Goal: Task Accomplishment & Management: Manage account settings

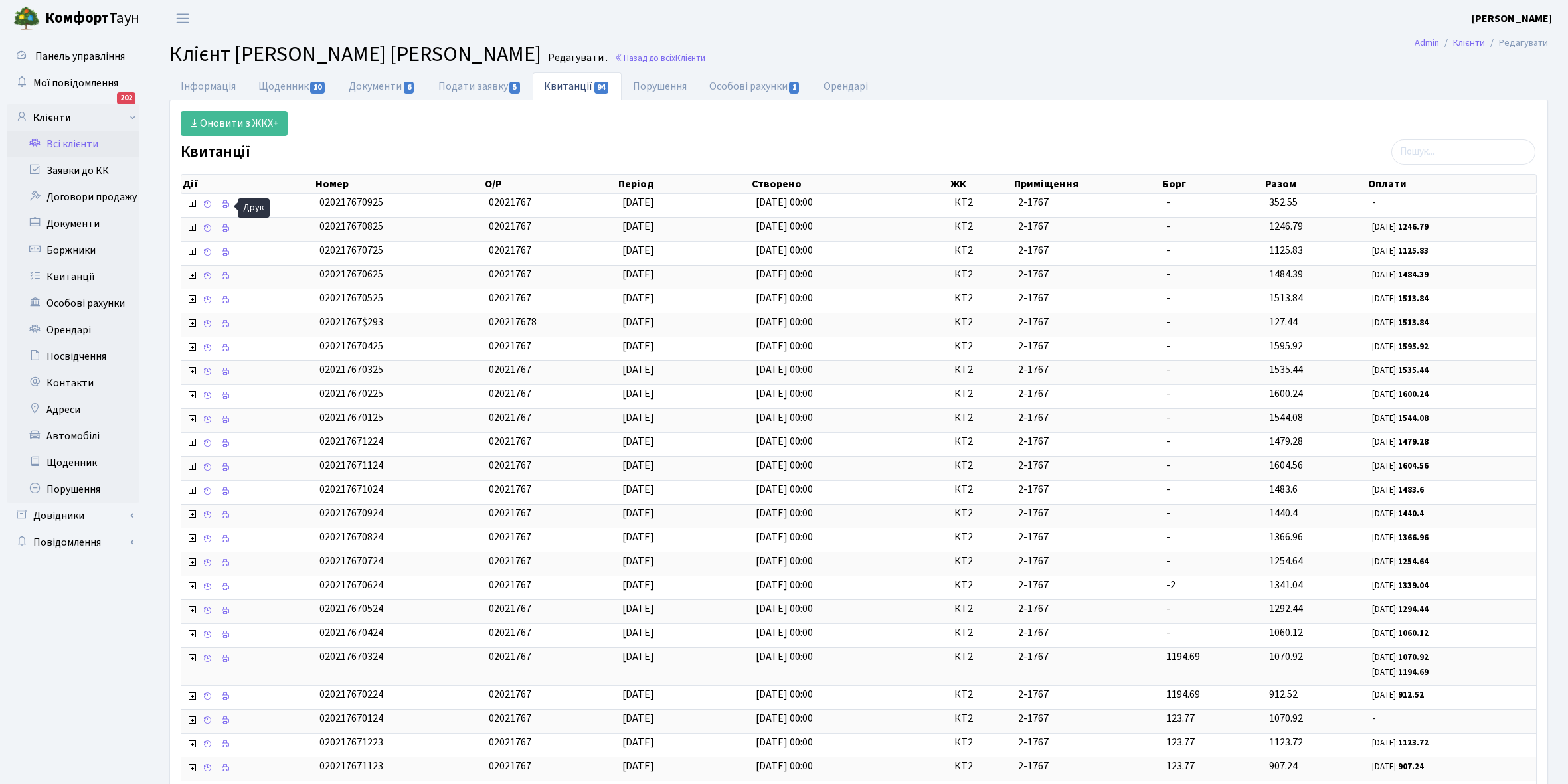
select select "25"
click at [83, 137] on link "Всі клієнти" at bounding box center [73, 145] width 133 height 27
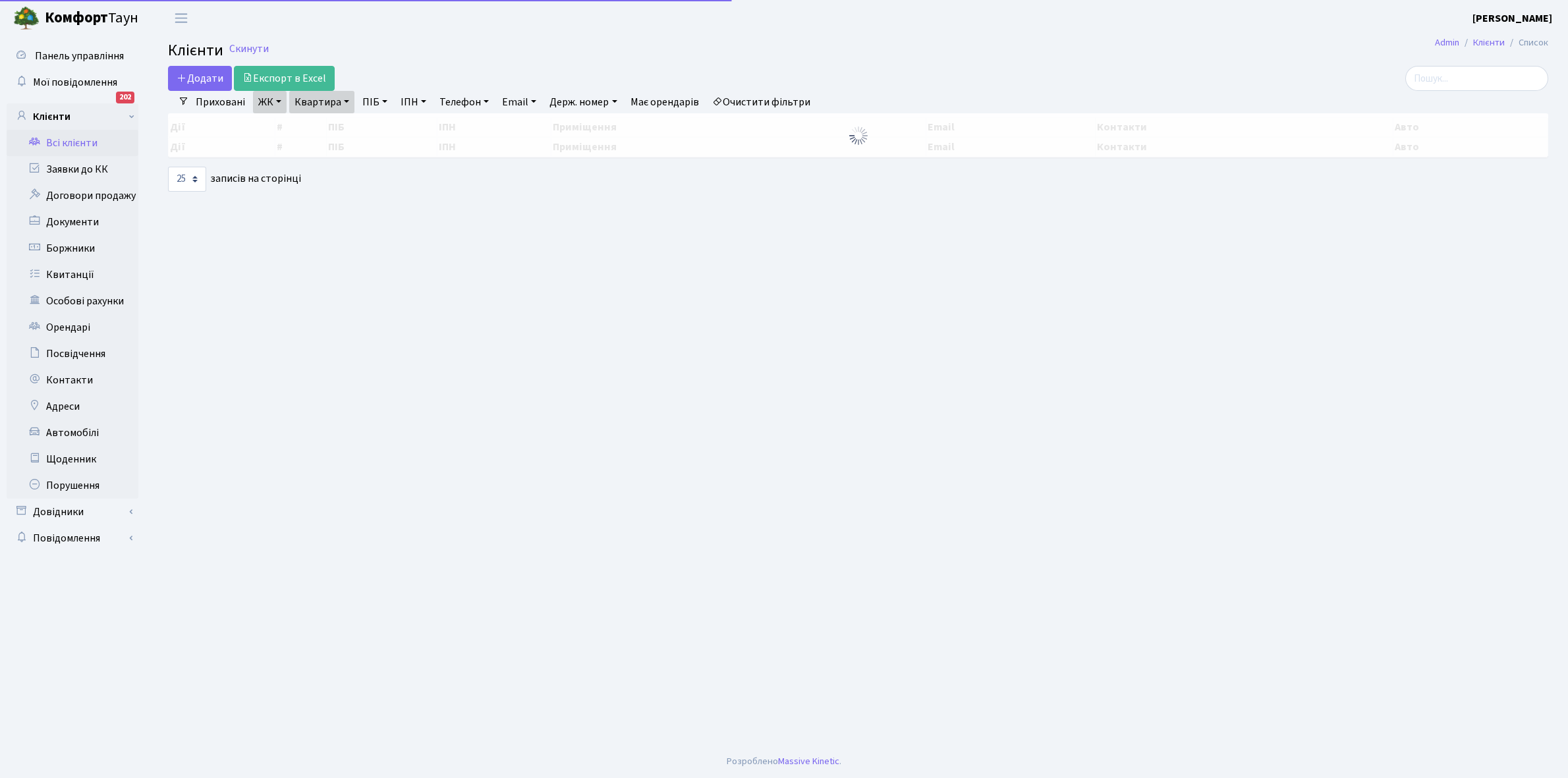
select select "25"
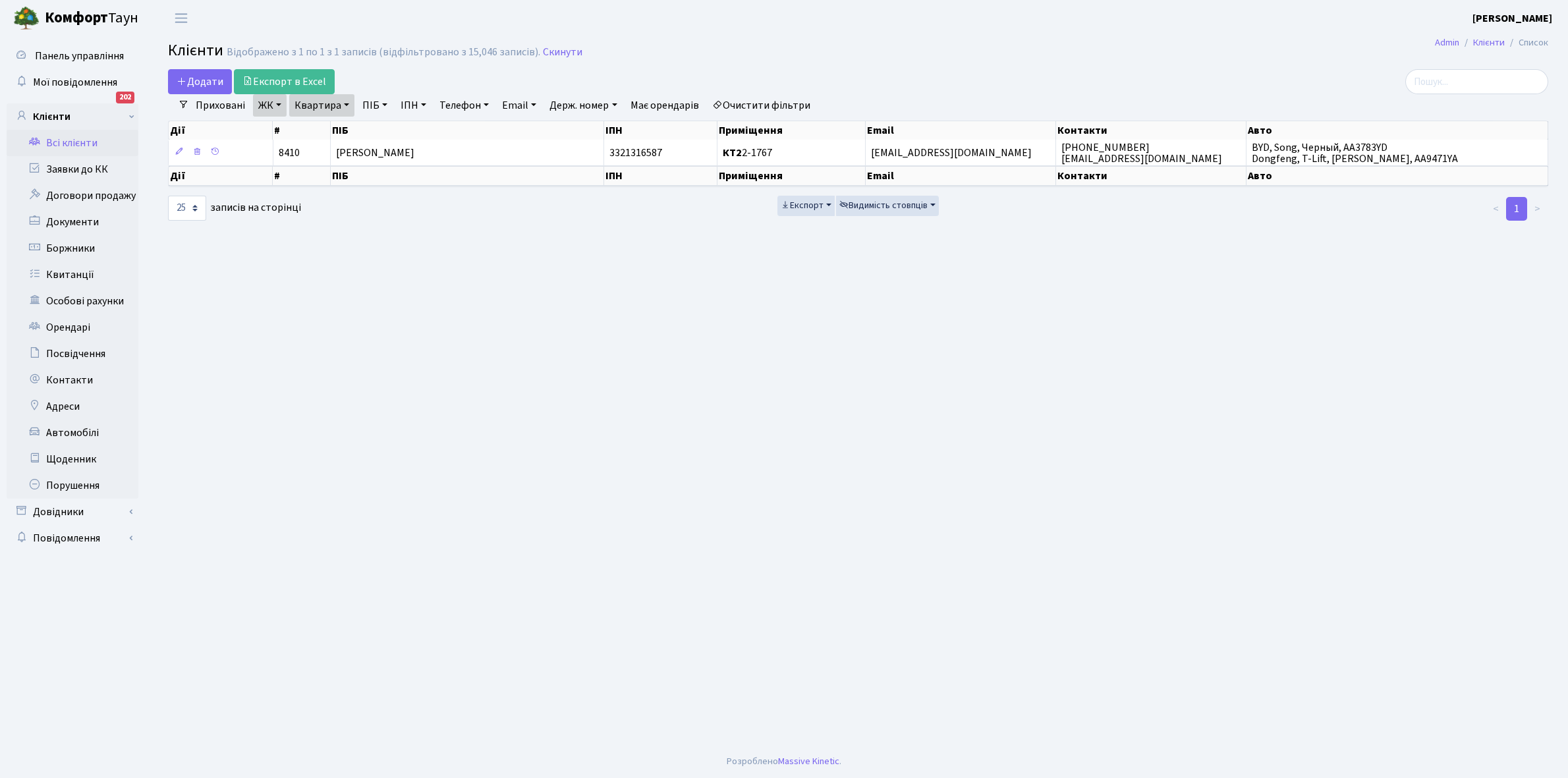
click at [346, 104] on link "Квартира" at bounding box center [322, 105] width 66 height 22
click at [350, 130] on input "2-1767" at bounding box center [328, 131] width 77 height 25
type input "2-1692"
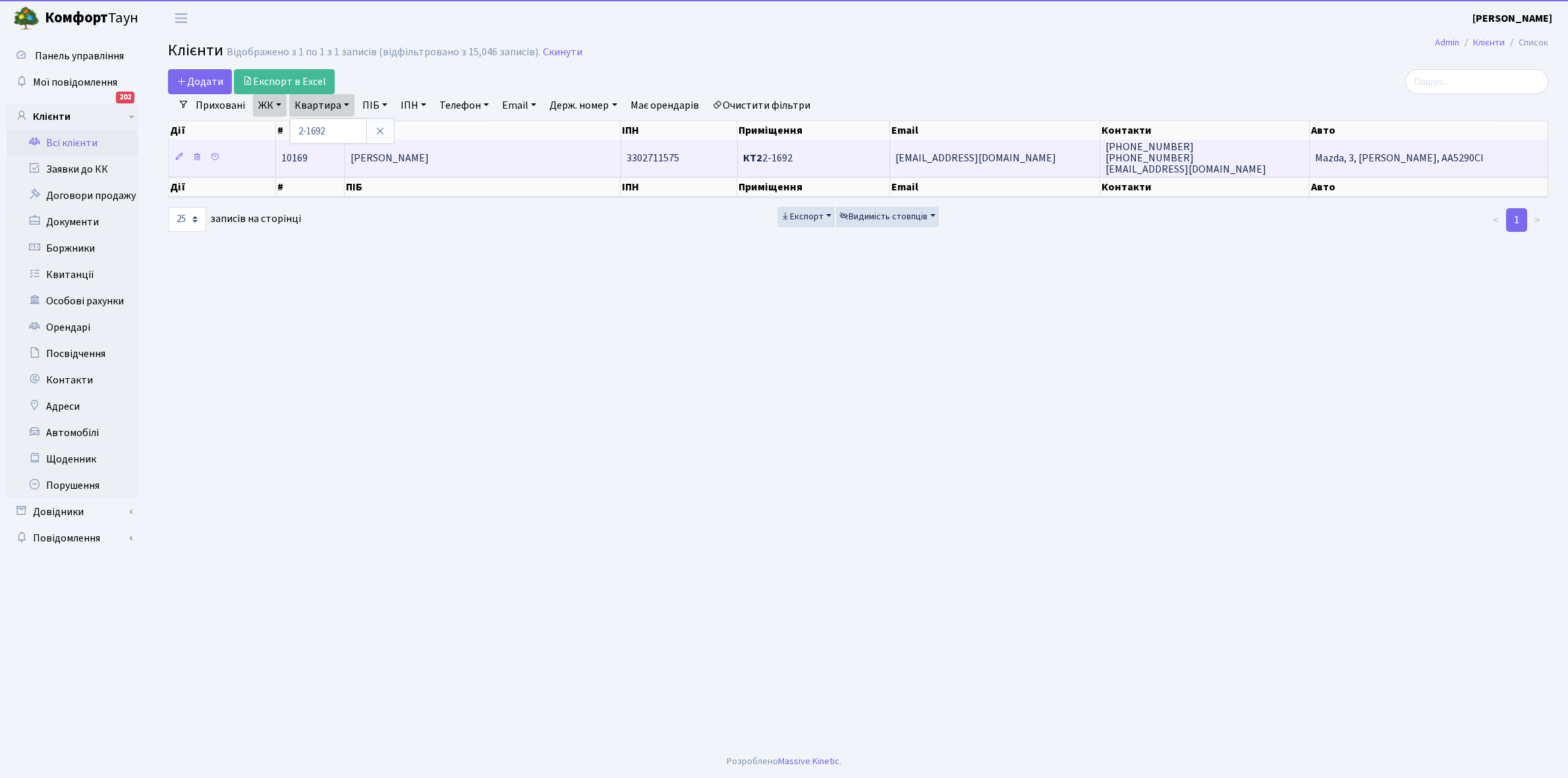
click at [509, 158] on td "Капустін Ілля Володимирович" at bounding box center [483, 158] width 276 height 36
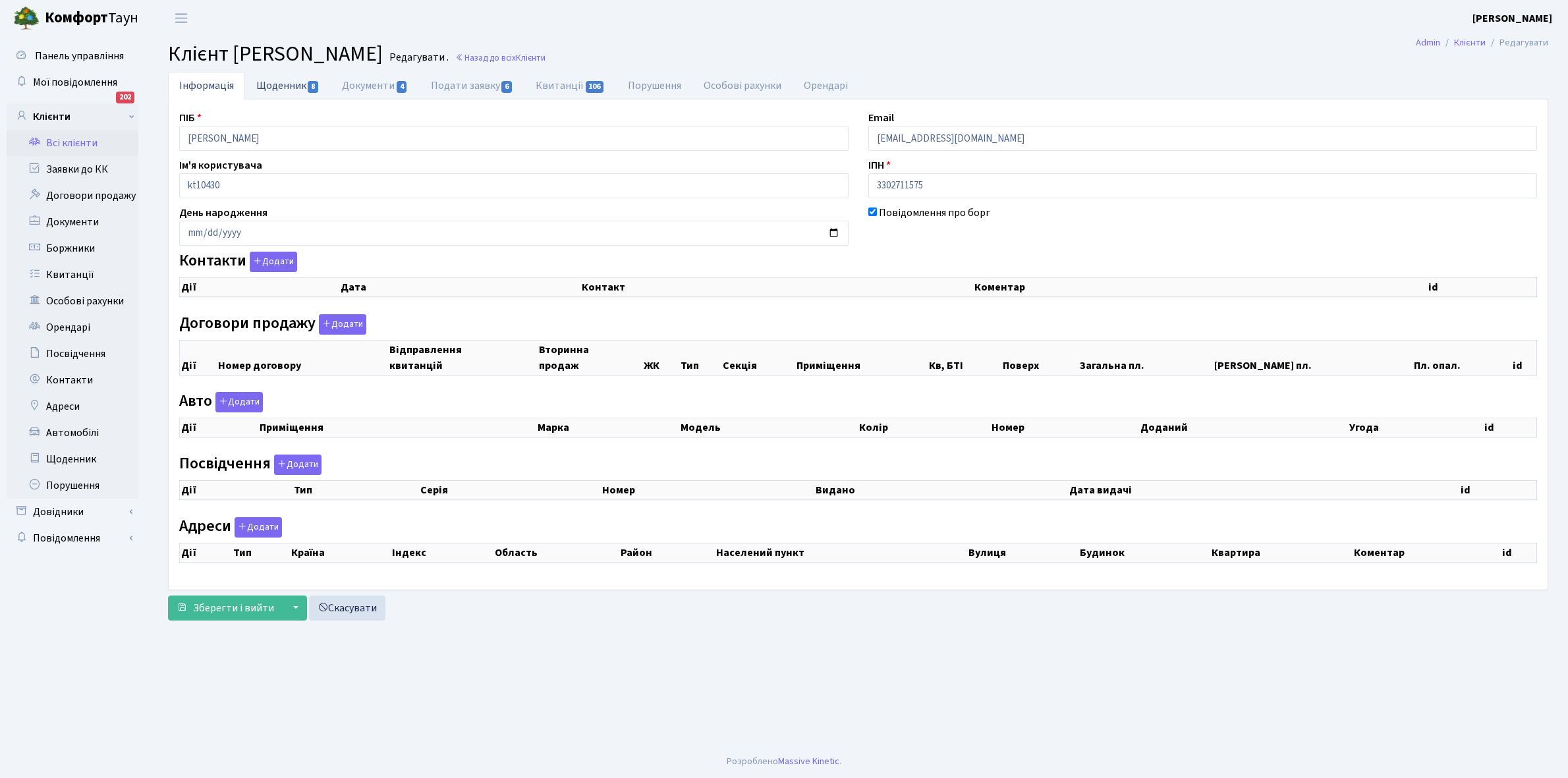
checkbox input "true"
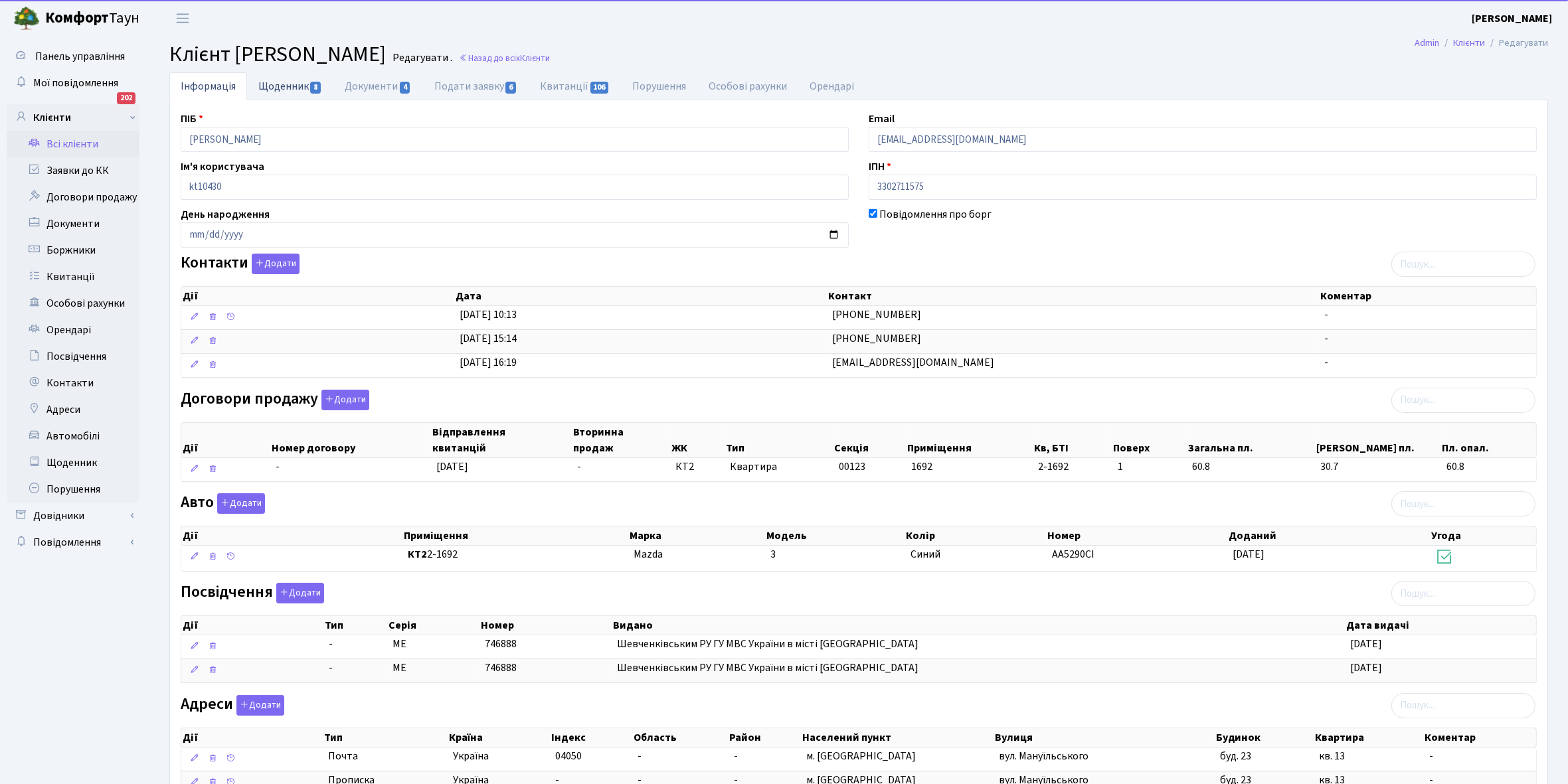
click at [280, 91] on link "Щоденник 8" at bounding box center [290, 86] width 86 height 28
select select "25"
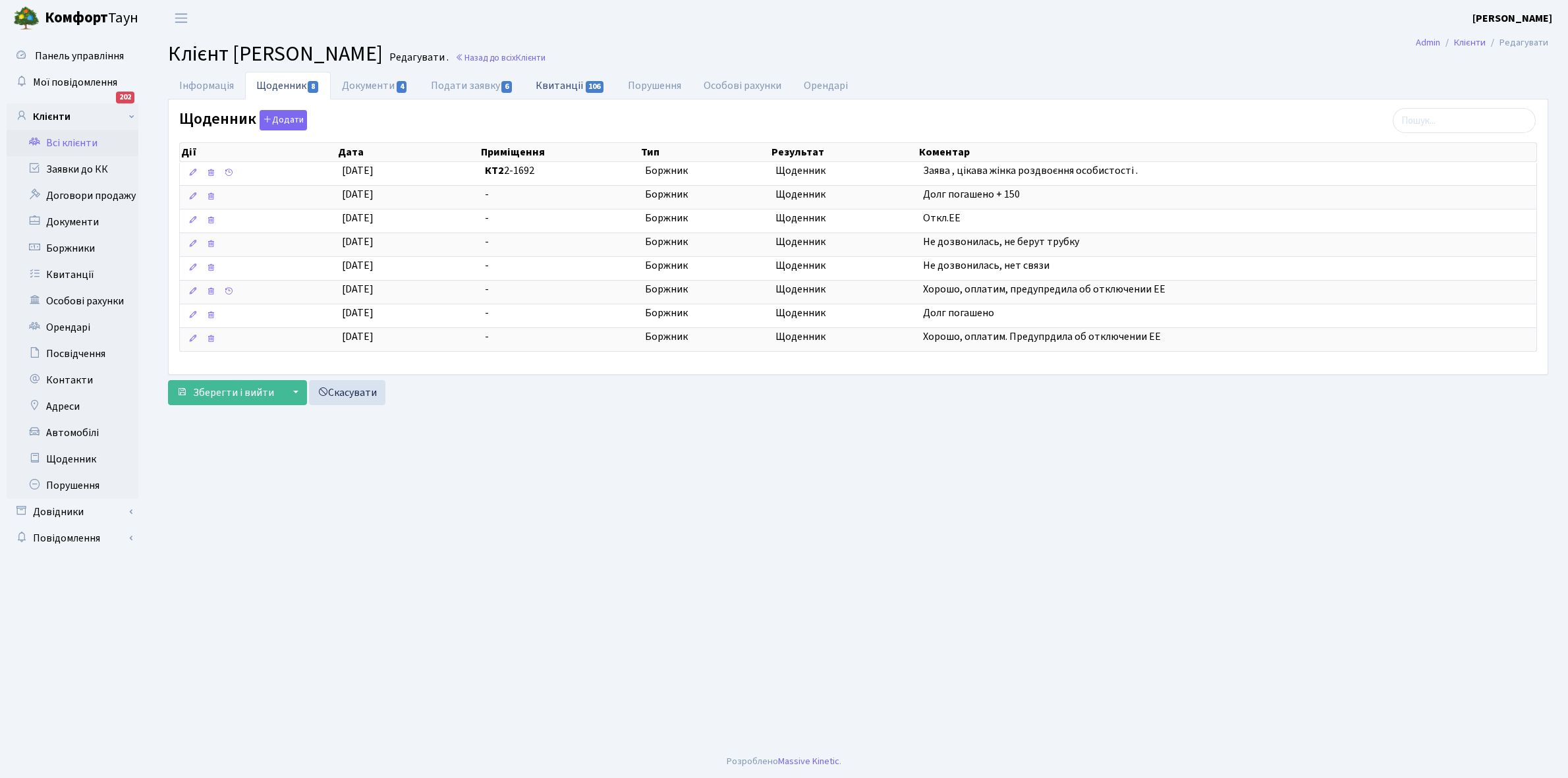
click at [561, 83] on link "Квитанції 106" at bounding box center [570, 85] width 91 height 27
select select "25"
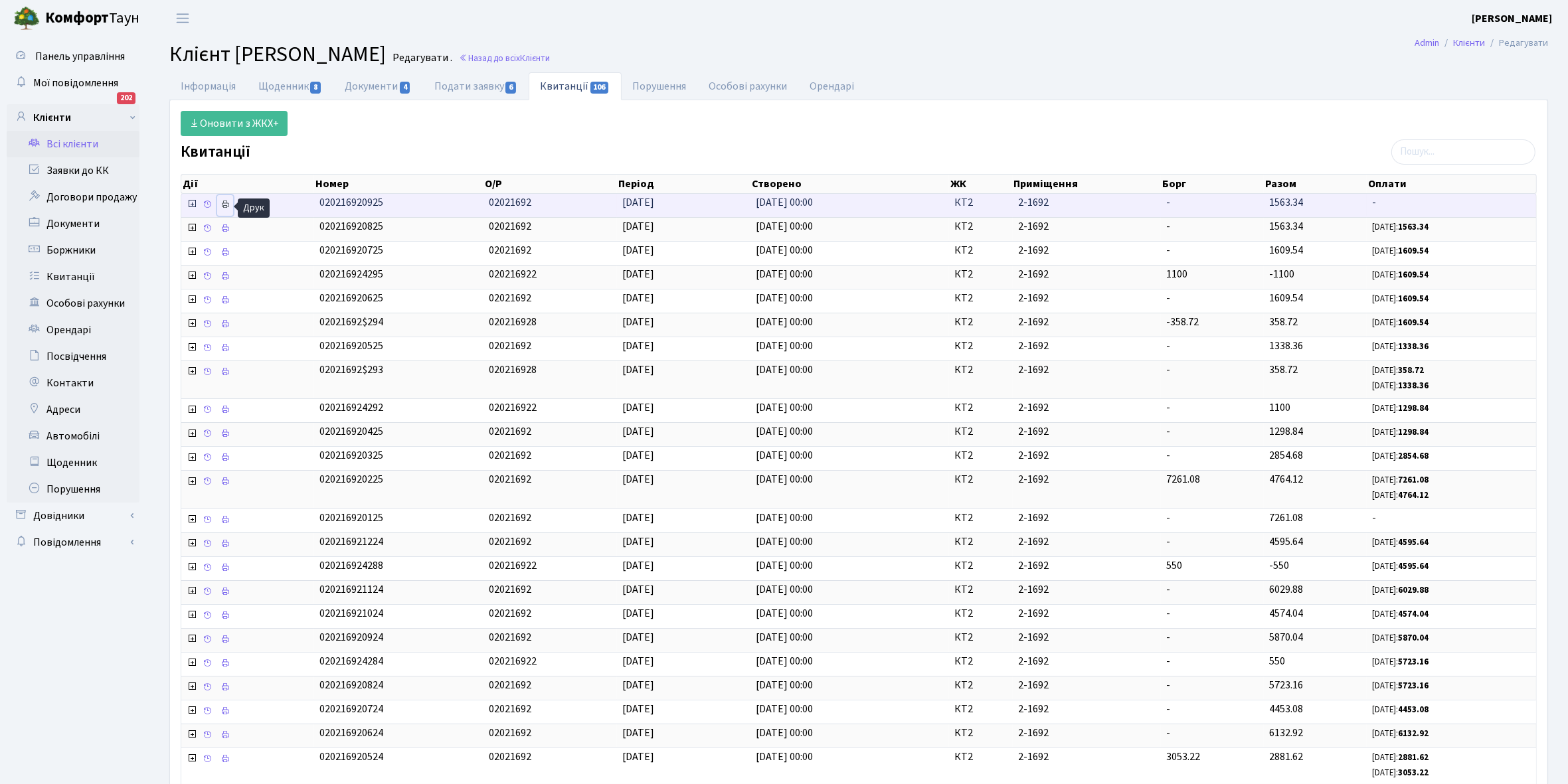
click at [218, 205] on link at bounding box center [225, 206] width 16 height 21
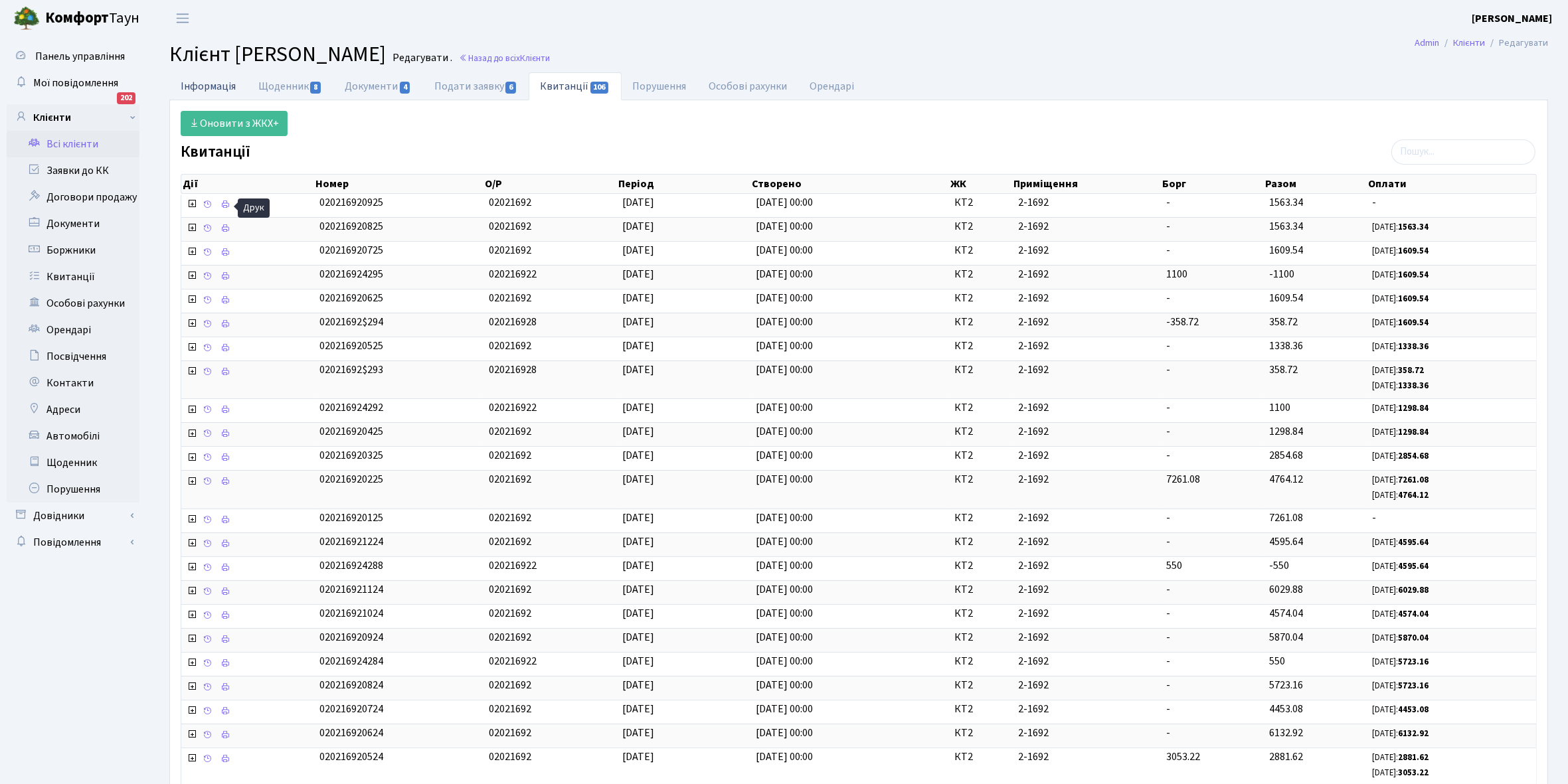
click at [210, 85] on link "Інформація" at bounding box center [208, 86] width 78 height 28
